Goal: Information Seeking & Learning: Learn about a topic

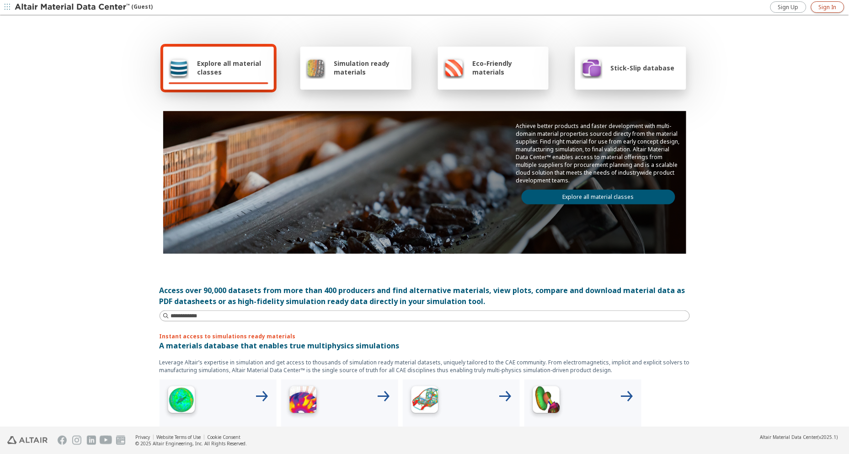
click at [821, 5] on span "Sign In" at bounding box center [828, 7] width 18 height 7
click at [197, 65] on span "Explore all material classes" at bounding box center [232, 67] width 71 height 17
click at [202, 61] on span "Explore all material classes" at bounding box center [232, 67] width 71 height 17
click at [226, 70] on span "Explore all material classes" at bounding box center [232, 67] width 71 height 17
click at [129, 116] on div "Explore all material classes Simulation ready materials Eco-Friendly materials …" at bounding box center [424, 221] width 849 height 411
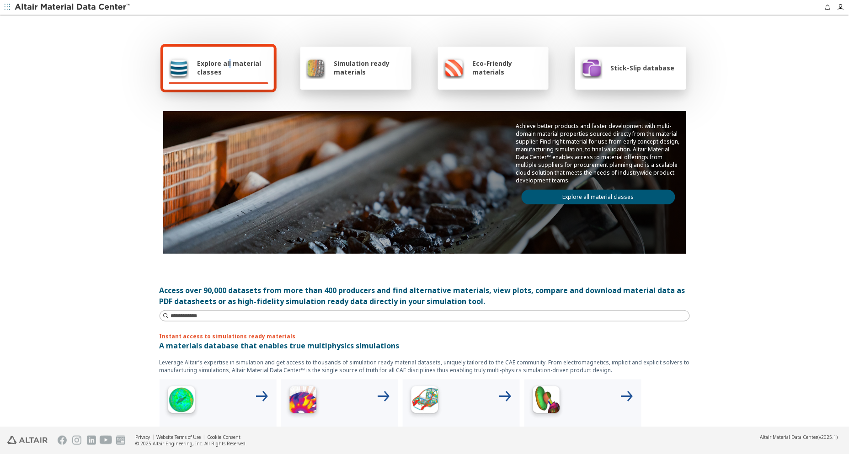
click at [225, 61] on div "Explore all material classes" at bounding box center [219, 68] width 100 height 22
drag, startPoint x: 225, startPoint y: 61, endPoint x: 194, endPoint y: 73, distance: 32.4
click at [197, 73] on span "Explore all material classes" at bounding box center [232, 67] width 71 height 17
click at [564, 193] on link "Explore all material classes" at bounding box center [599, 197] width 154 height 15
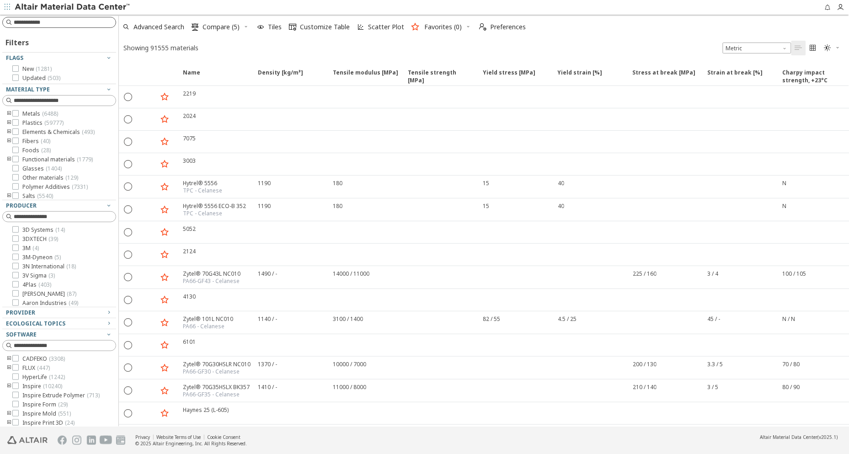
click at [47, 21] on input at bounding box center [65, 22] width 102 height 9
paste input "********"
type input "********"
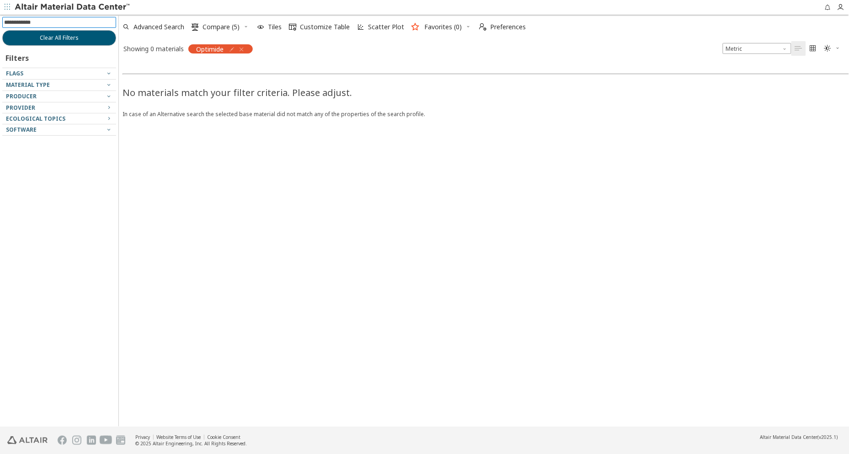
click at [242, 48] on icon "button" at bounding box center [241, 49] width 7 height 7
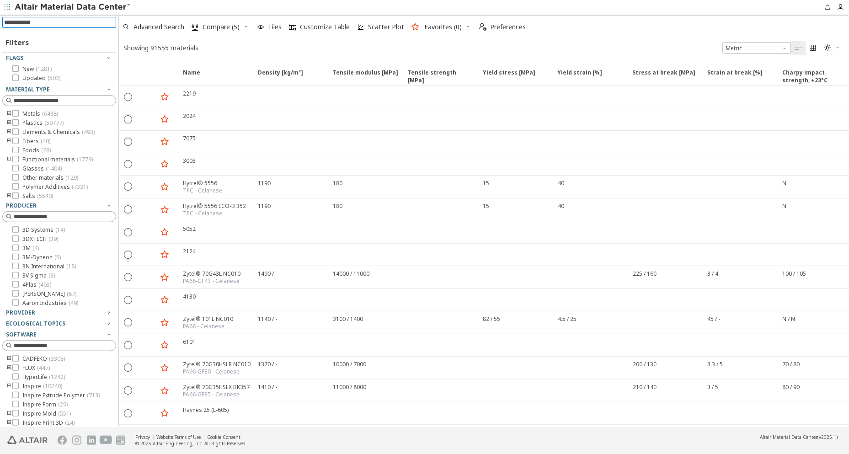
click at [57, 21] on input at bounding box center [60, 22] width 112 height 10
type input "********"
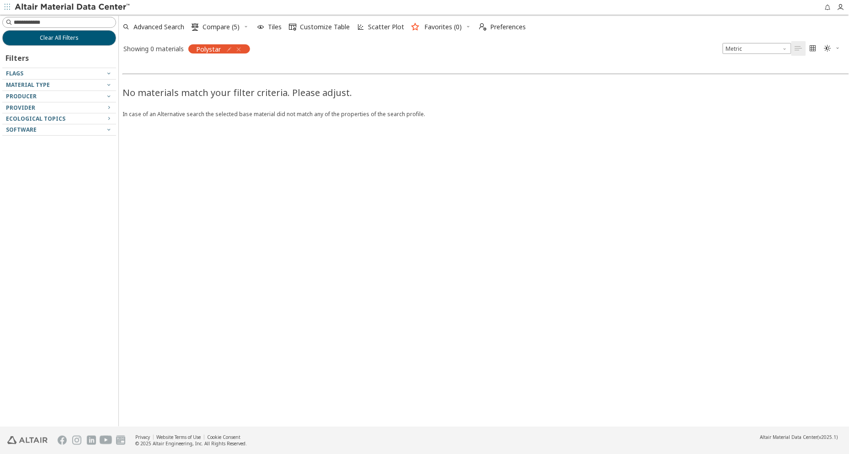
click at [239, 46] on icon "button" at bounding box center [238, 49] width 7 height 7
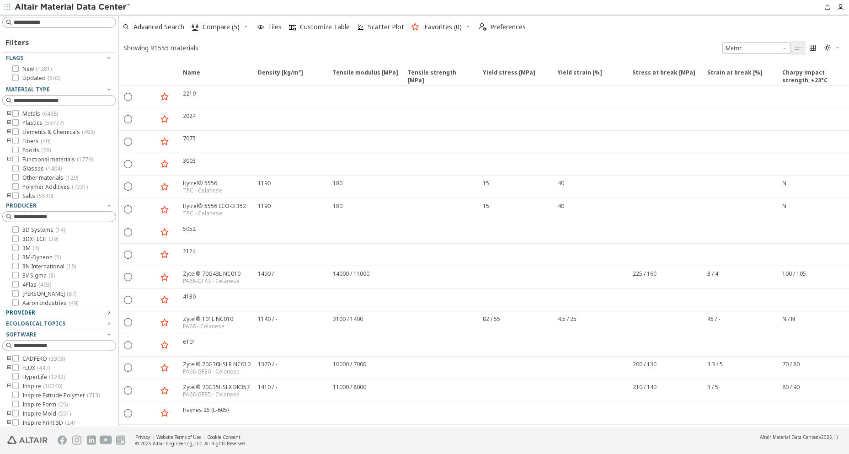
click at [70, 316] on span "Provider" at bounding box center [59, 312] width 107 height 11
click at [82, 313] on div "Provider" at bounding box center [55, 312] width 99 height 7
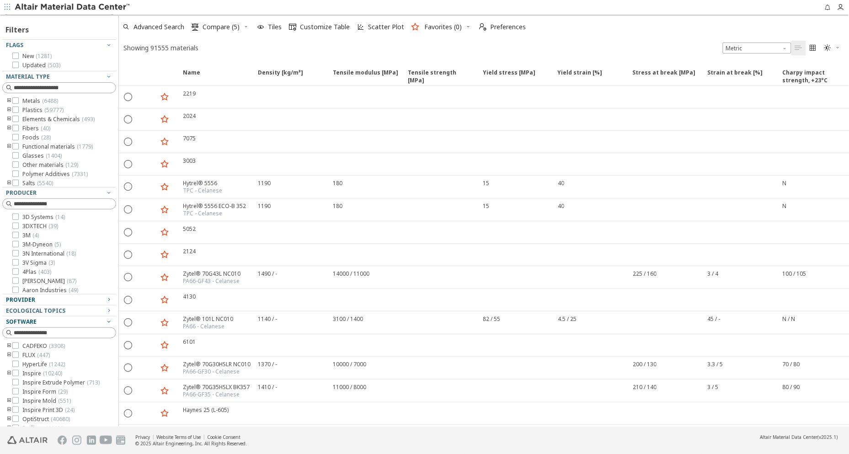
scroll to position [20, 0]
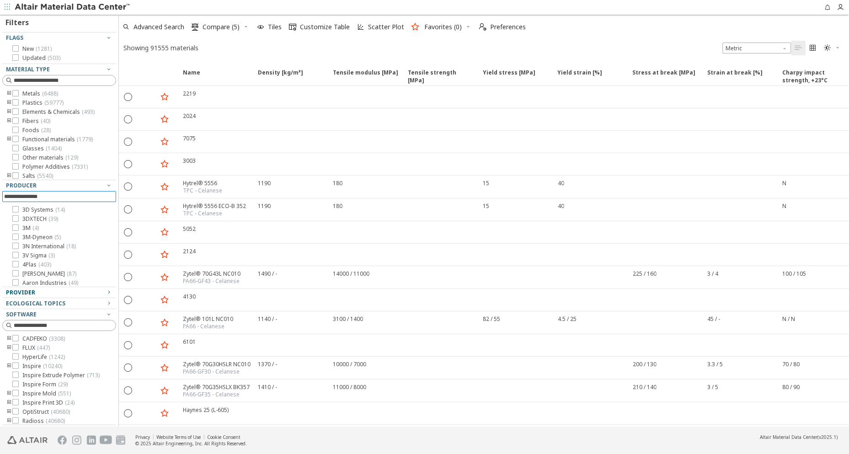
click at [72, 199] on input at bounding box center [60, 197] width 112 height 10
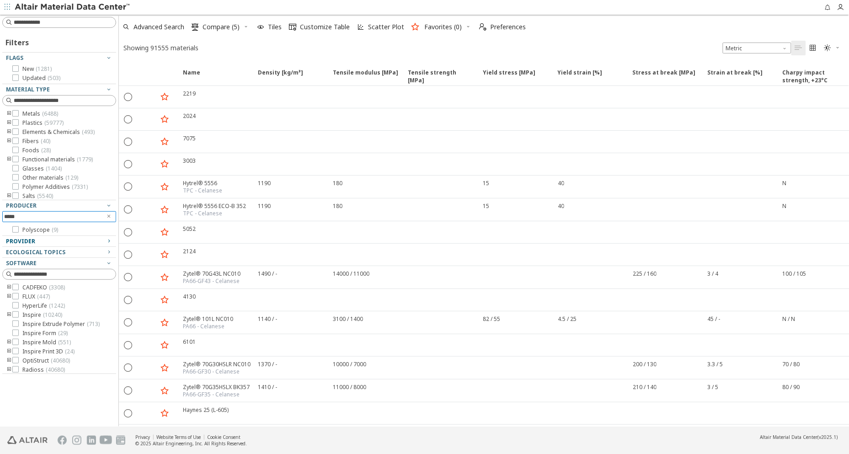
scroll to position [0, 0]
type input "*****"
